Goal: Task Accomplishment & Management: Use online tool/utility

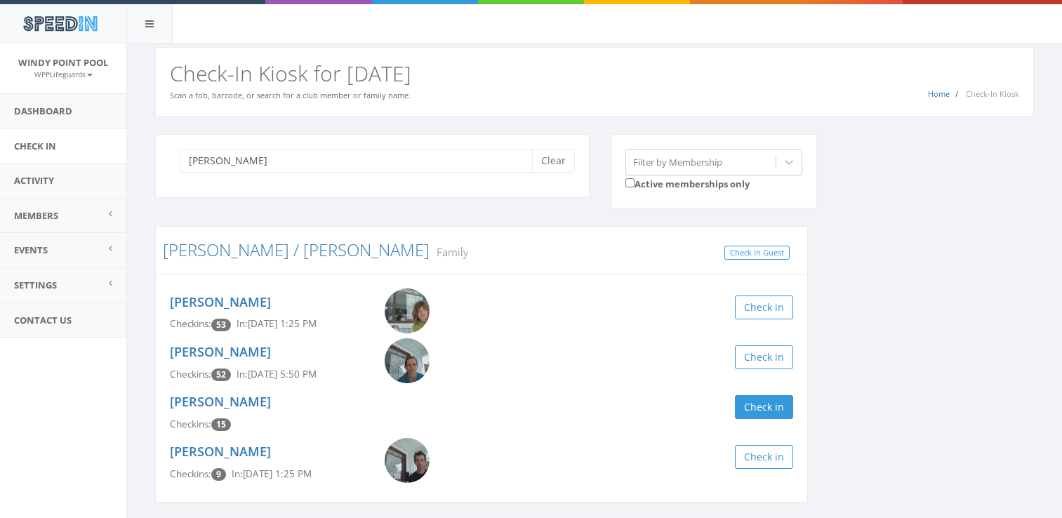
scroll to position [47, 0]
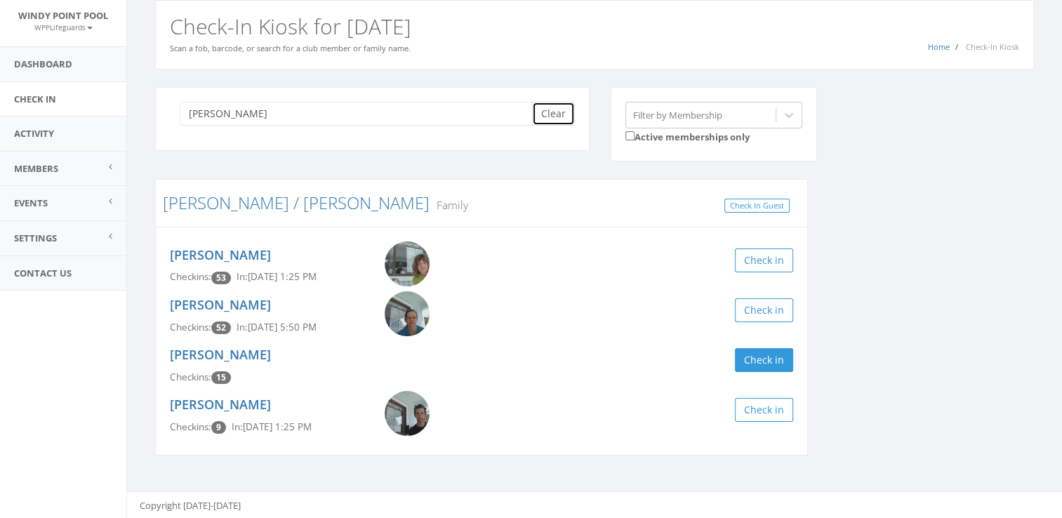
click at [543, 102] on button "Clear" at bounding box center [553, 114] width 43 height 24
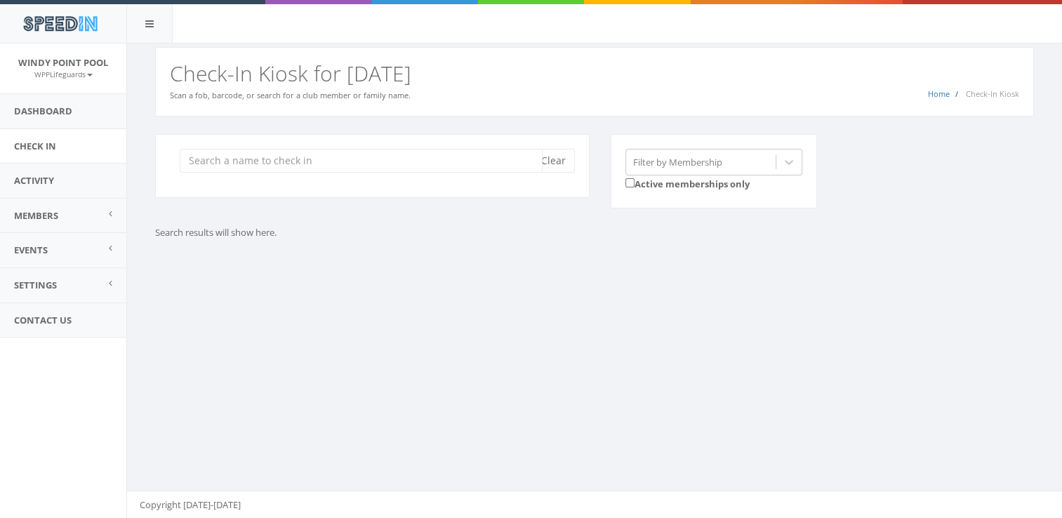
scroll to position [0, 0]
click at [373, 152] on input "search" at bounding box center [361, 161] width 363 height 24
type input "[PERSON_NAME]"
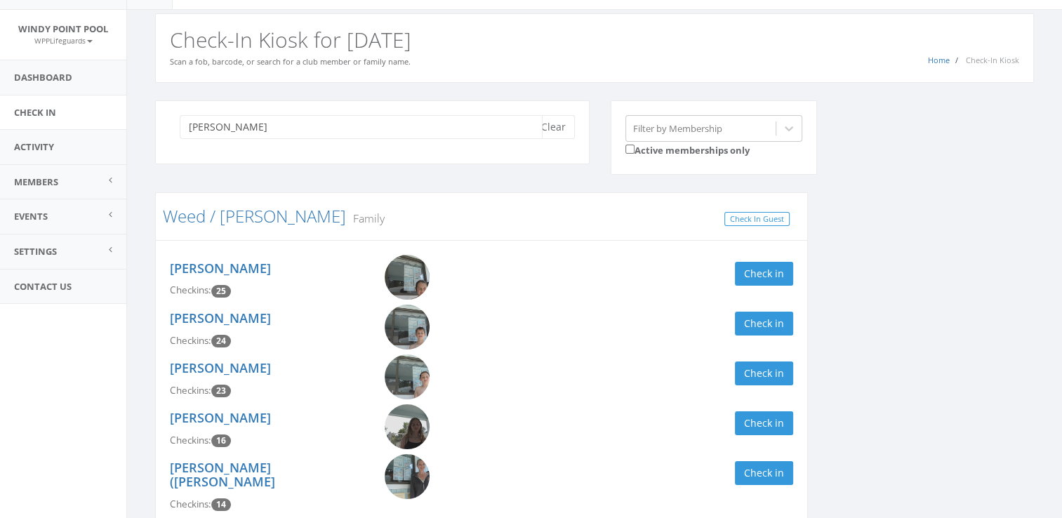
scroll to position [41, 0]
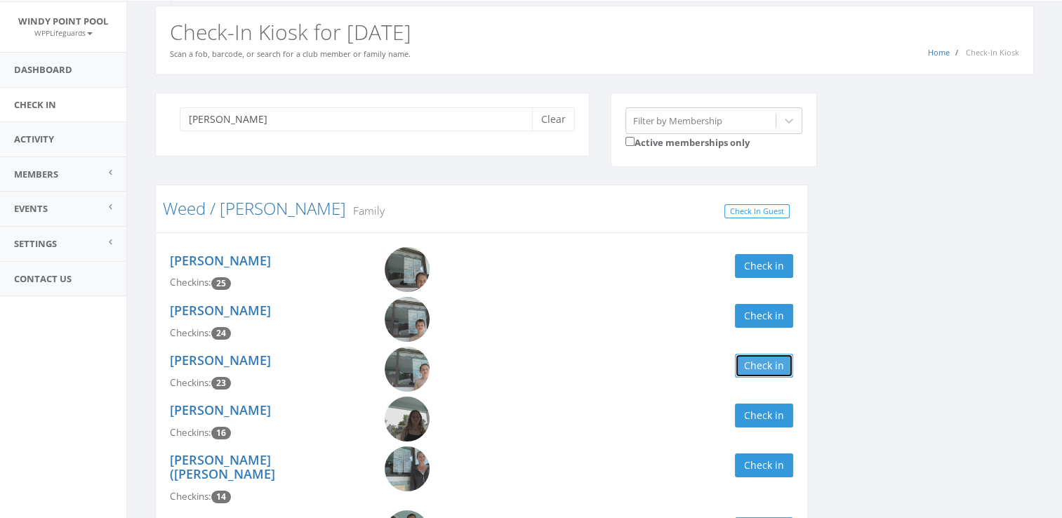
click at [761, 365] on button "Check in" at bounding box center [764, 366] width 58 height 24
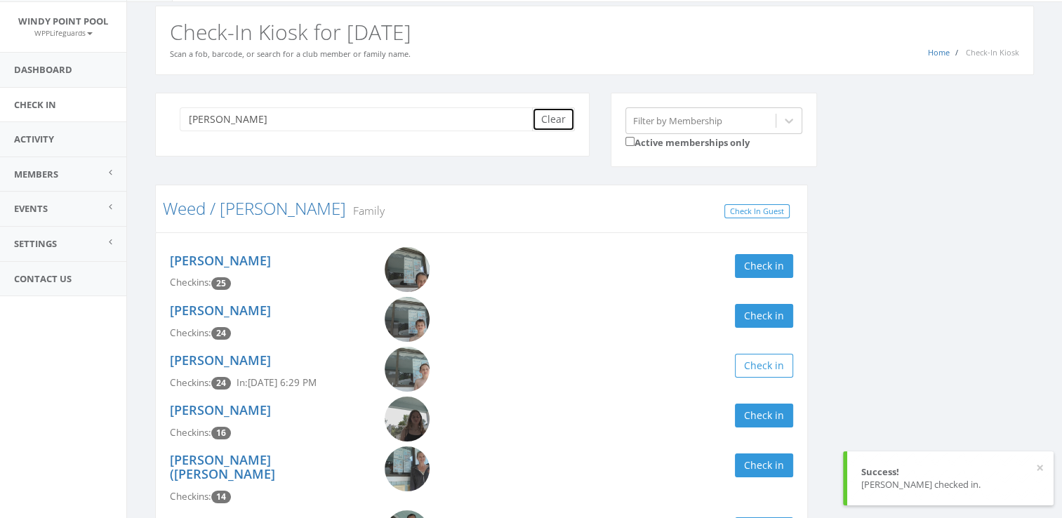
click at [558, 119] on button "Clear" at bounding box center [553, 119] width 43 height 24
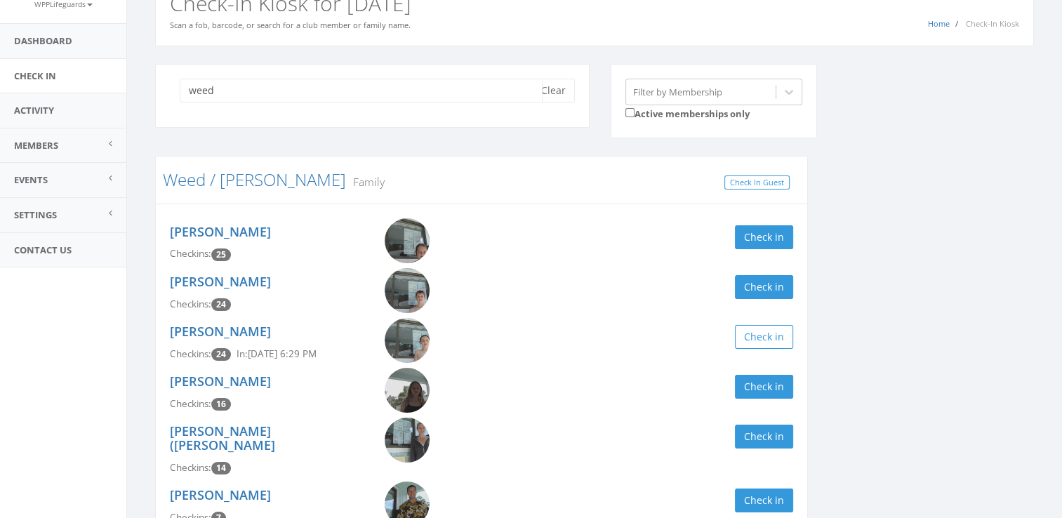
scroll to position [73, 0]
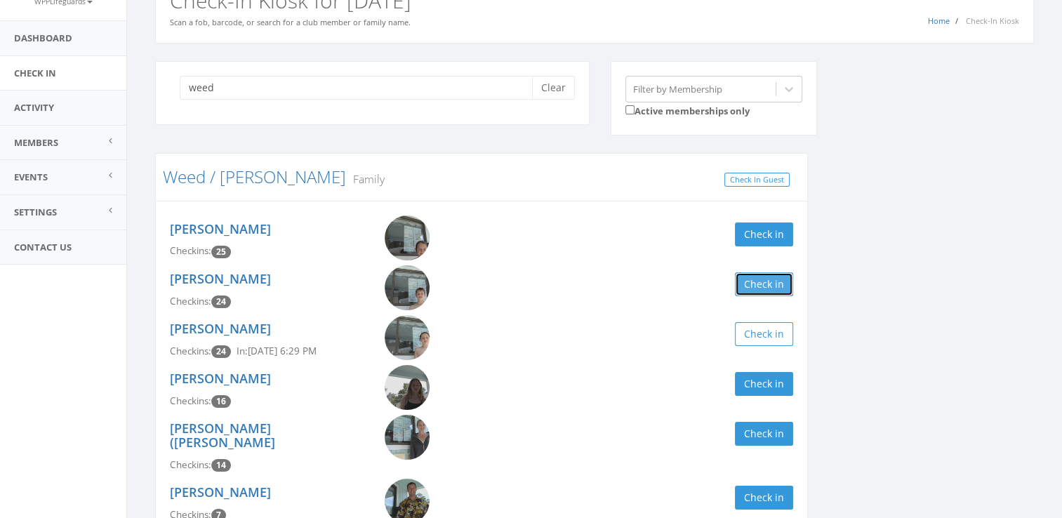
click at [769, 294] on button "Check in" at bounding box center [764, 284] width 58 height 24
click at [894, 287] on div "weed Clear Filter by Membership Active memberships only Weed / [PERSON_NAME] Fa…" at bounding box center [595, 311] width 900 height 500
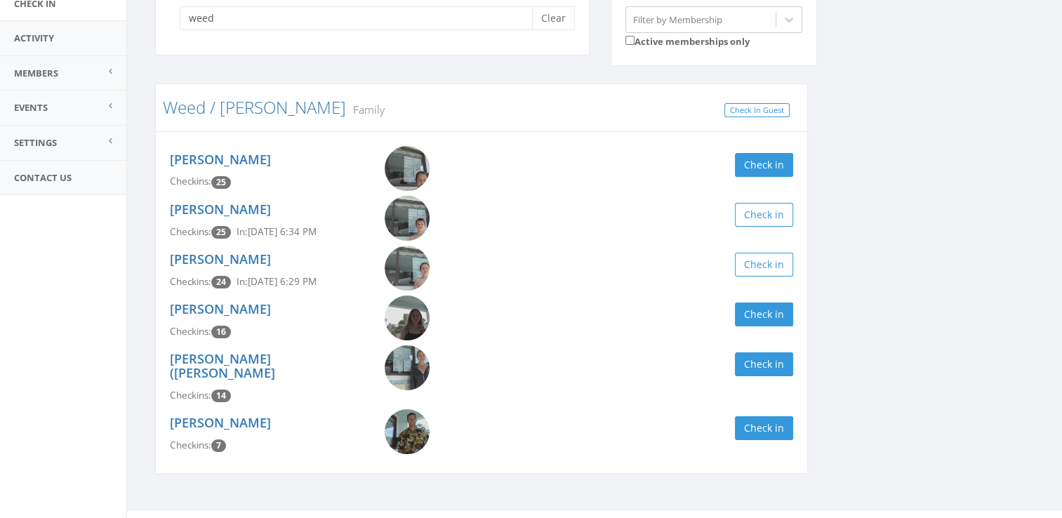
scroll to position [142, 0]
click at [729, 314] on div "Check in" at bounding box center [642, 315] width 301 height 24
click at [771, 319] on button "Check in" at bounding box center [764, 315] width 58 height 24
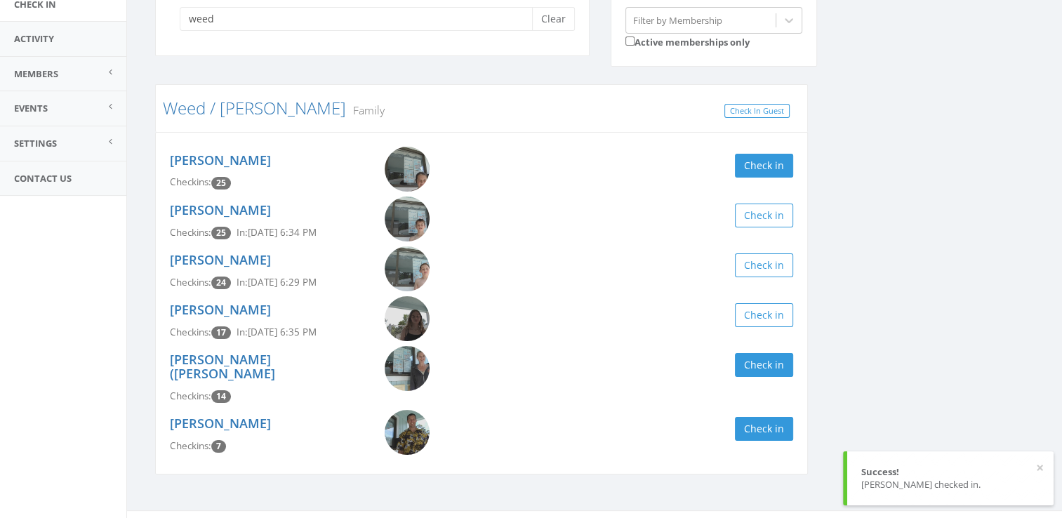
click at [879, 298] on div "weed Clear Filter by Membership Active memberships only Weed / [PERSON_NAME] Fa…" at bounding box center [595, 242] width 900 height 500
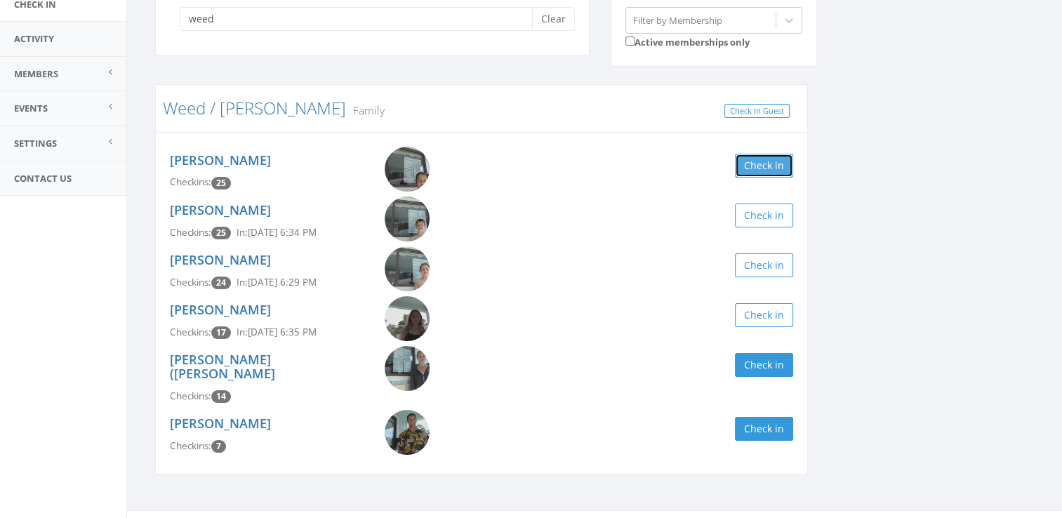
click at [778, 159] on button "Check in" at bounding box center [764, 166] width 58 height 24
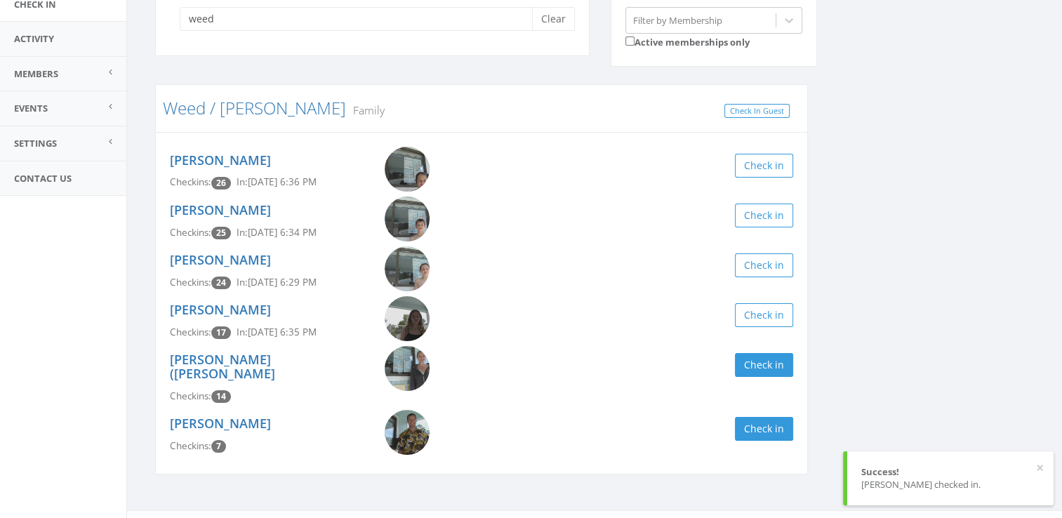
click at [891, 189] on div "weed Clear Filter by Membership Active memberships only Weed / [PERSON_NAME] Fa…" at bounding box center [595, 242] width 900 height 500
click at [405, 417] on img at bounding box center [407, 432] width 45 height 45
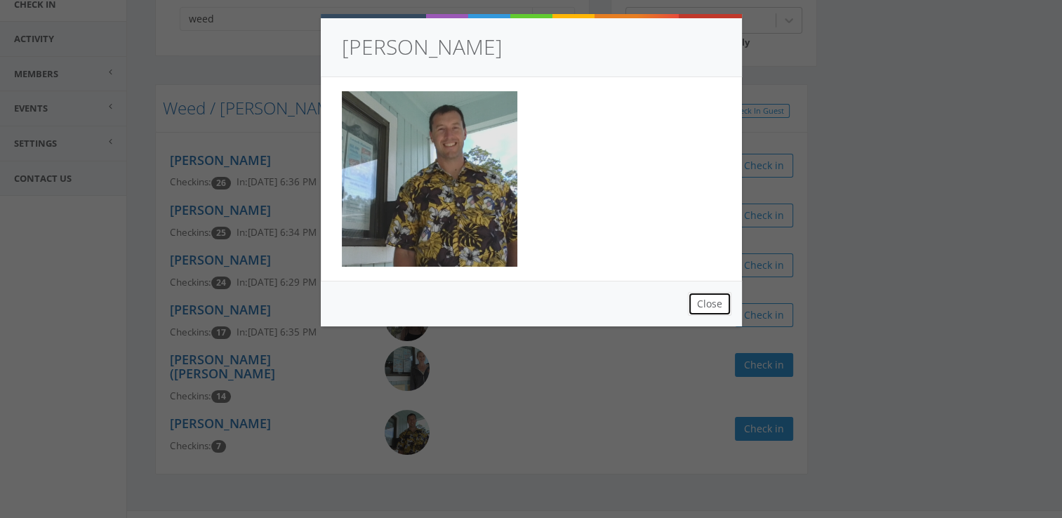
click at [701, 300] on button "Close" at bounding box center [710, 304] width 44 height 24
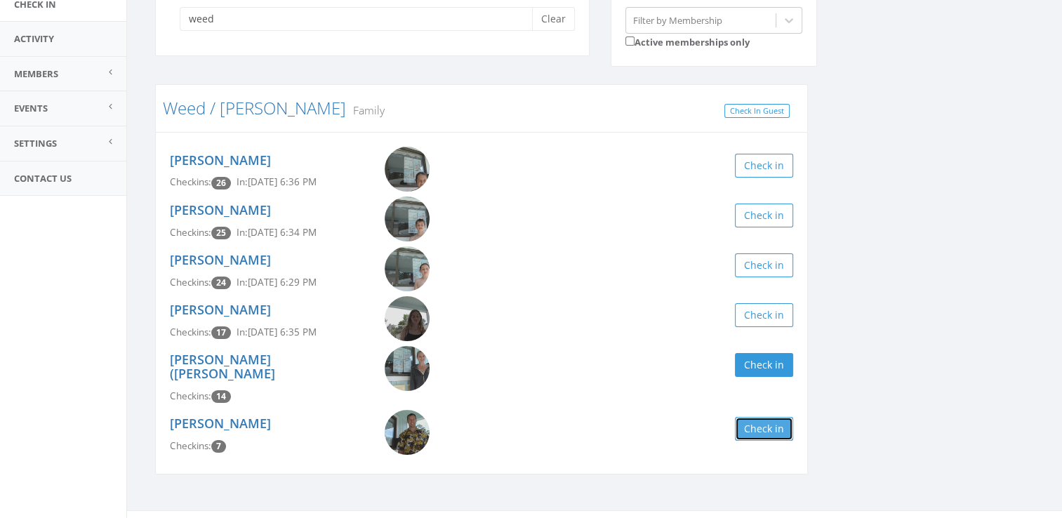
click at [761, 417] on button "Check in" at bounding box center [764, 429] width 58 height 24
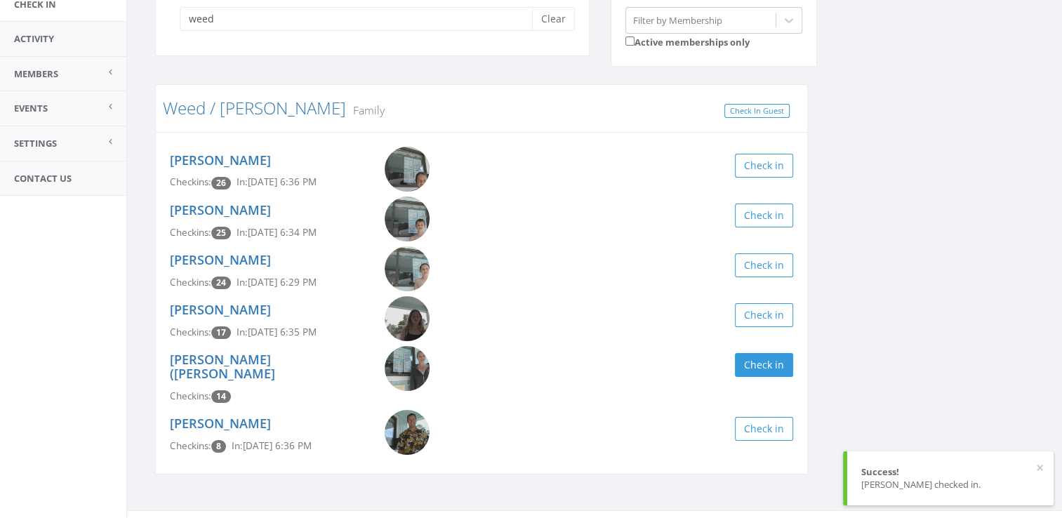
click at [879, 335] on div "weed Clear Filter by Membership Active memberships only Weed / [PERSON_NAME] Fa…" at bounding box center [595, 242] width 900 height 500
click at [445, 18] on input "weed" at bounding box center [361, 19] width 363 height 24
type input "w"
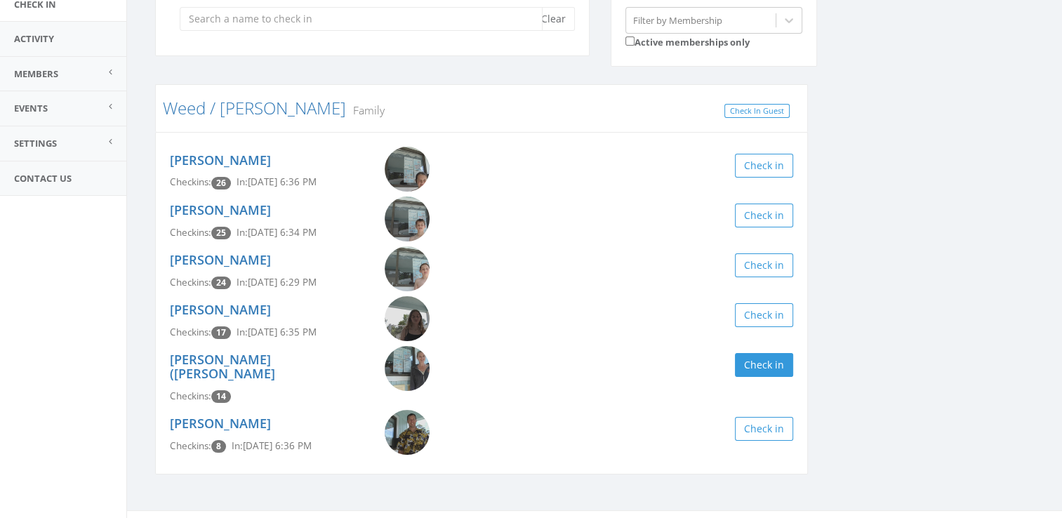
scroll to position [0, 0]
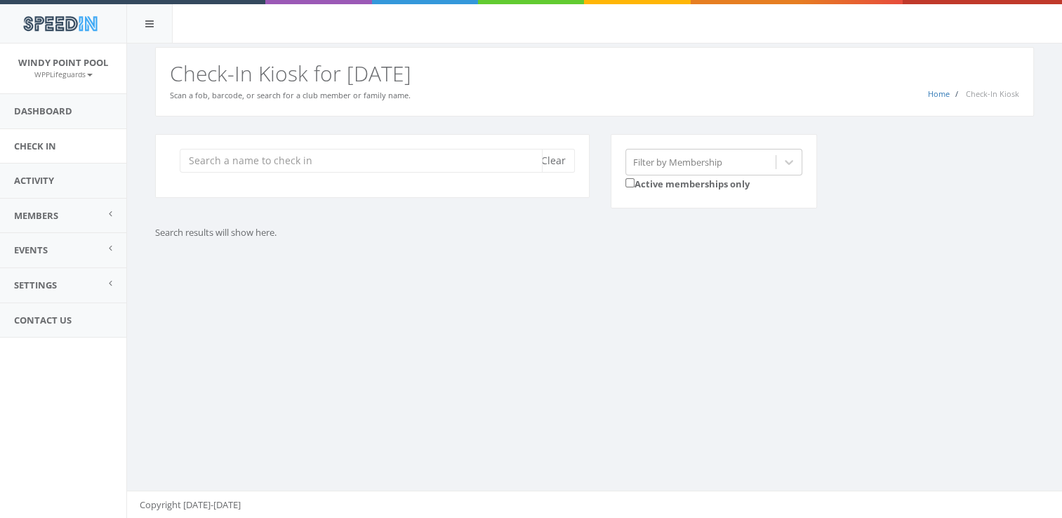
click at [334, 154] on input "search" at bounding box center [361, 161] width 363 height 24
